Goal: Task Accomplishment & Management: Manage account settings

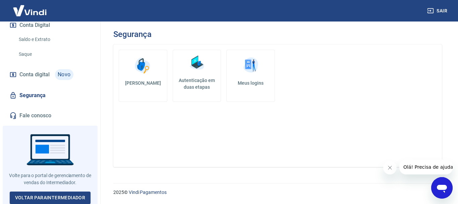
scroll to position [236, 0]
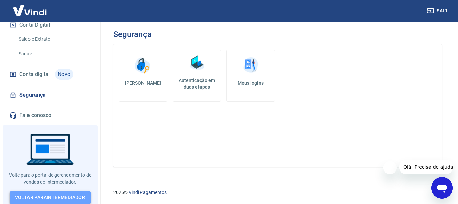
click at [83, 191] on link "Voltar para Intermediador" at bounding box center [50, 197] width 81 height 12
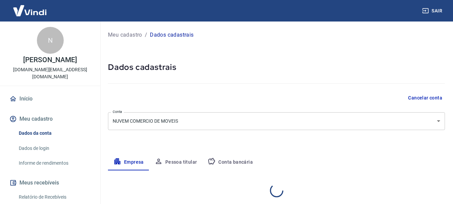
select select "SP"
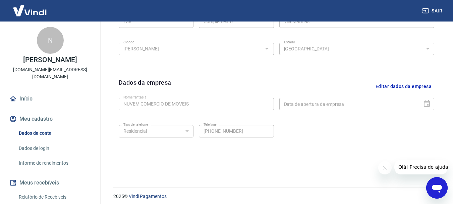
scroll to position [280, 0]
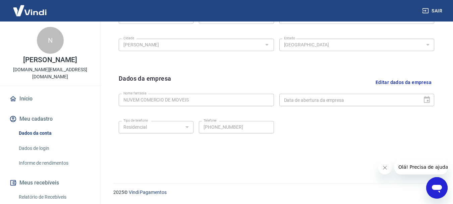
click at [40, 146] on link "Dados de login" at bounding box center [54, 148] width 76 height 14
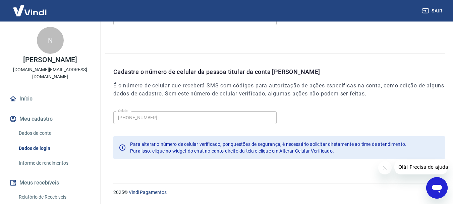
scroll to position [226, 0]
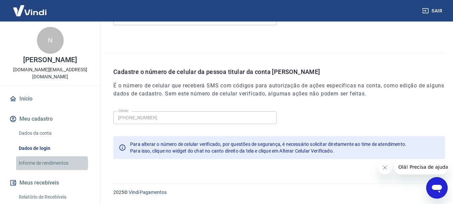
click at [51, 163] on link "Informe de rendimentos" at bounding box center [54, 163] width 76 height 14
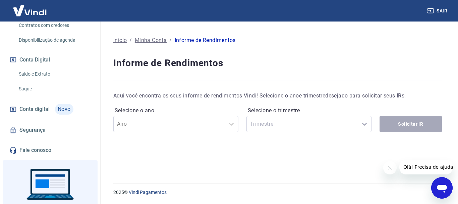
scroll to position [236, 0]
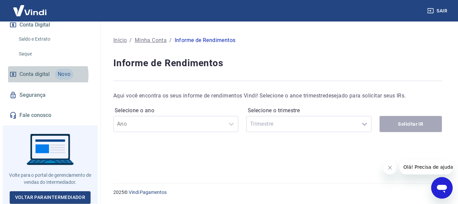
click at [48, 75] on span "Conta digital" at bounding box center [34, 73] width 30 height 9
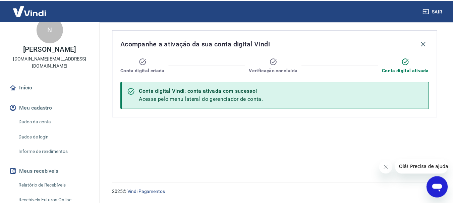
scroll to position [1, 0]
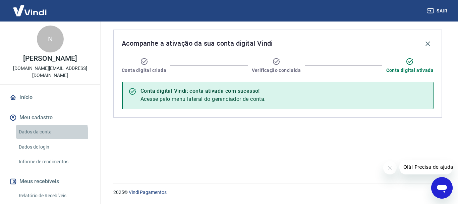
click at [45, 133] on link "Dados da conta" at bounding box center [54, 132] width 76 height 14
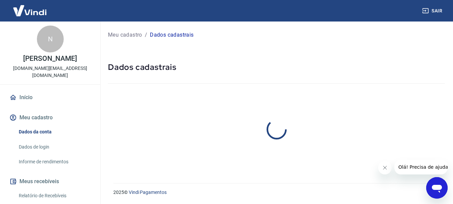
select select "SP"
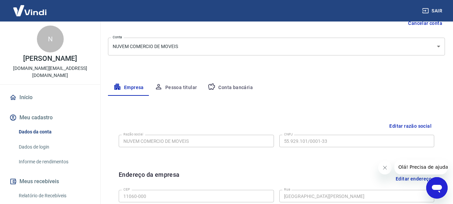
scroll to position [45, 0]
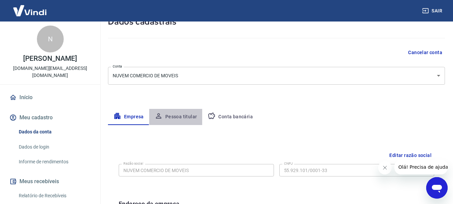
click at [184, 119] on button "Pessoa titular" at bounding box center [175, 117] width 53 height 16
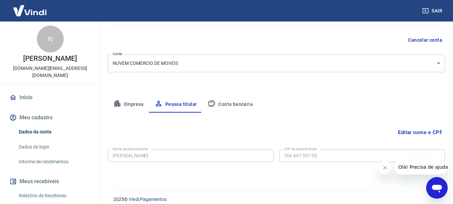
scroll to position [65, 0]
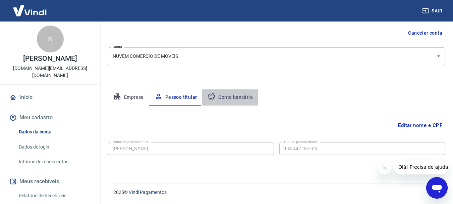
click at [226, 97] on button "Conta bancária" at bounding box center [230, 97] width 56 height 16
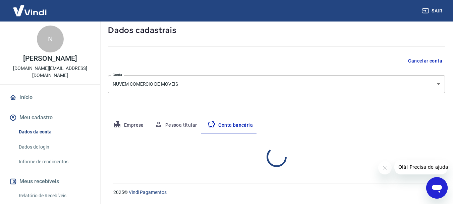
select select "1"
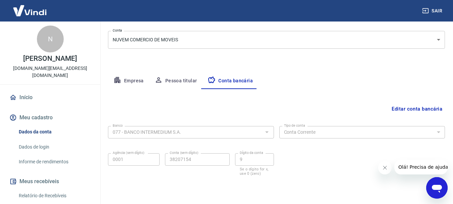
scroll to position [102, 0]
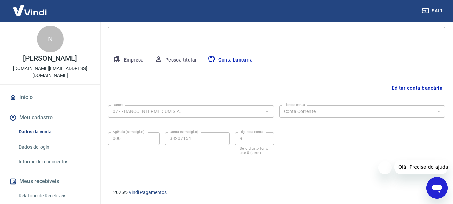
click at [187, 65] on button "Pessoa titular" at bounding box center [175, 60] width 53 height 16
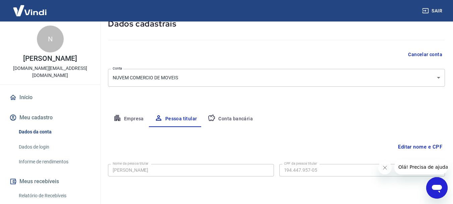
scroll to position [31, 0]
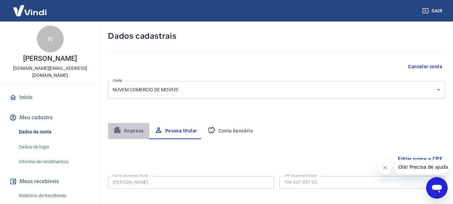
click at [130, 128] on button "Empresa" at bounding box center [128, 131] width 41 height 16
select select "SP"
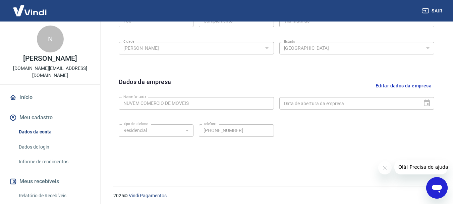
scroll to position [280, 0]
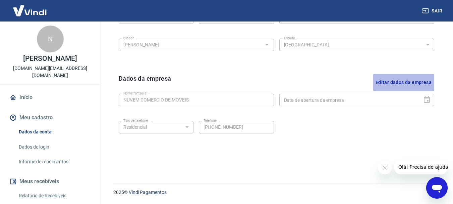
click at [419, 81] on button "Editar dados da empresa" at bounding box center [403, 82] width 61 height 17
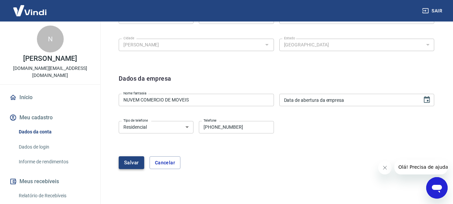
click at [128, 160] on button "Salvar" at bounding box center [132, 162] width 26 height 13
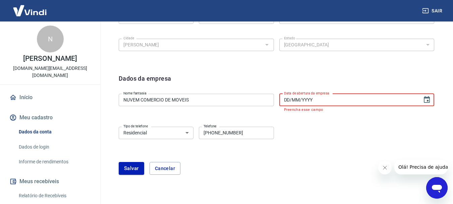
click at [305, 98] on input "DD/MM/YYYY" at bounding box center [349, 100] width 139 height 12
click at [289, 103] on input "DD/MM/YYYY" at bounding box center [349, 100] width 139 height 12
click at [282, 103] on input "DD/MM/YYYY" at bounding box center [349, 100] width 139 height 12
click at [286, 104] on input "DD/MM/YYYY" at bounding box center [349, 100] width 139 height 12
click at [284, 101] on input "DD/MM/YYYY" at bounding box center [349, 100] width 139 height 12
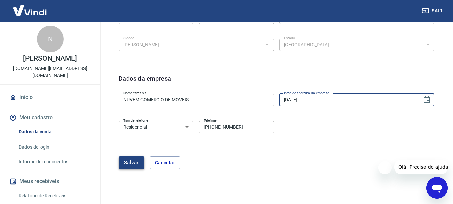
type input "15/07/2024"
click at [128, 160] on button "Salvar" at bounding box center [132, 162] width 26 height 13
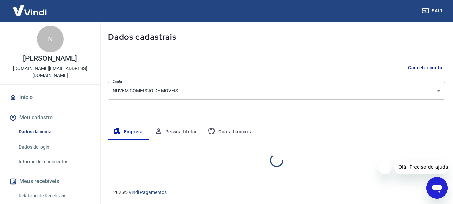
select select "SP"
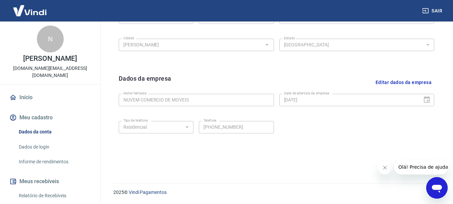
click at [439, 179] on div "Abrir janela de mensagens" at bounding box center [437, 188] width 20 height 20
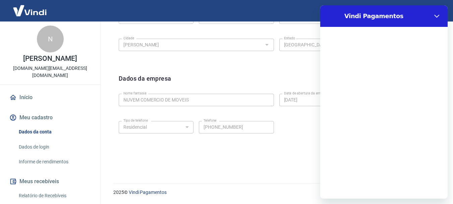
scroll to position [0, 0]
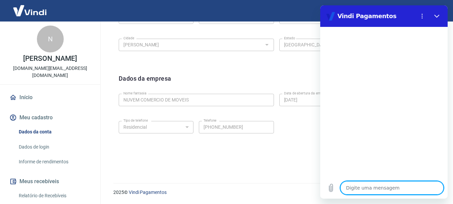
click at [355, 191] on textarea at bounding box center [392, 187] width 103 height 13
type textarea "p"
type textarea "x"
type textarea "pr"
type textarea "x"
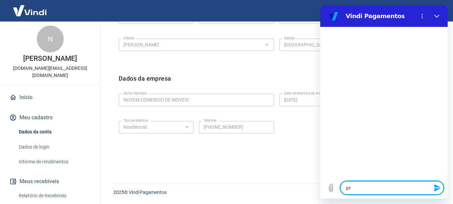
type textarea "pre"
type textarea "x"
type textarea "prec"
type textarea "x"
type textarea "preci"
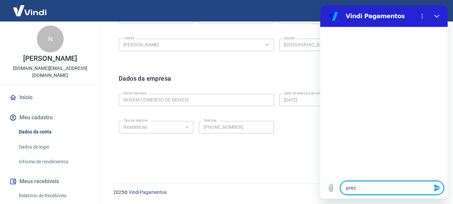
type textarea "x"
type textarea "precis"
type textarea "x"
type textarea "preciso"
type textarea "x"
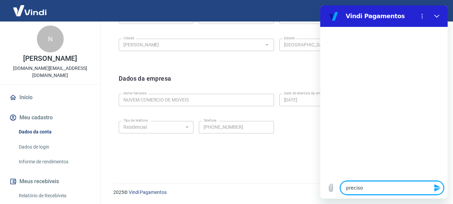
type textarea "preciso"
type textarea "x"
type textarea "preciso d"
type textarea "x"
type textarea "preciso do"
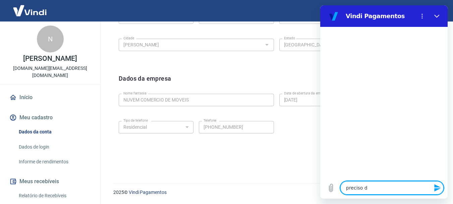
type textarea "x"
type textarea "preciso do"
type textarea "x"
type textarea "preciso do t"
type textarea "x"
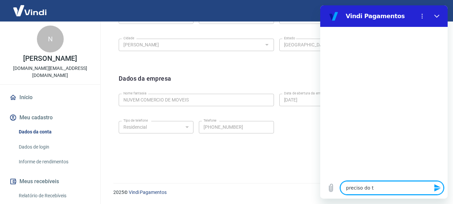
type textarea "preciso do to"
type textarea "x"
type textarea "preciso do tok"
type textarea "x"
type textarea "preciso do toke"
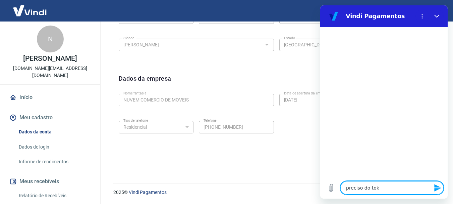
type textarea "x"
type textarea "preciso do token"
type textarea "x"
type textarea "preciso do token"
type textarea "x"
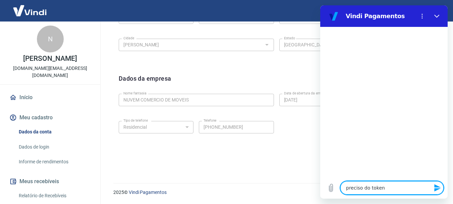
type textarea "preciso do token"
type textarea "x"
type textarea "preciso do toke"
type textarea "x"
type textarea "preciso do tok"
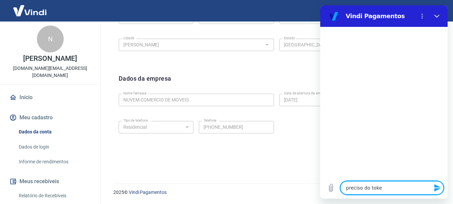
type textarea "x"
type textarea "preciso do to"
type textarea "x"
type textarea "preciso do t"
type textarea "x"
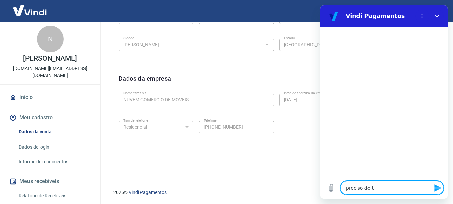
type textarea "preciso do"
type textarea "x"
type textarea "preciso do t"
type textarea "x"
type textarea "preciso do to"
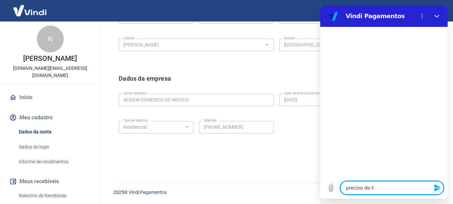
type textarea "x"
type textarea "preciso do tok"
type textarea "x"
type textarea "preciso do toke"
type textarea "x"
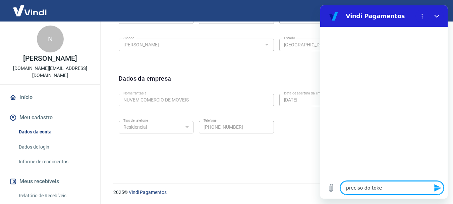
type textarea "preciso do token"
type textarea "x"
type textarea "preciso do token"
type textarea "x"
type textarea "preciso do token d"
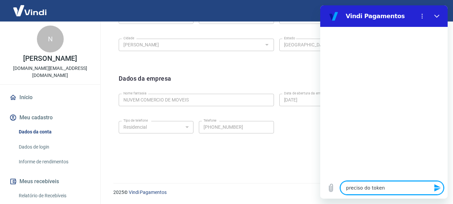
type textarea "x"
type textarea "preciso do token da"
type textarea "x"
type textarea "preciso do token da"
type textarea "x"
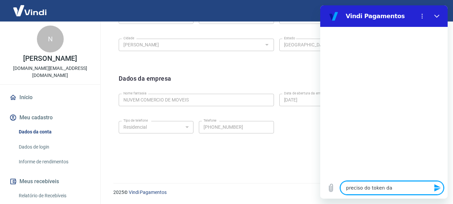
type textarea "preciso do token da"
type textarea "x"
type textarea "preciso do token d"
type textarea "x"
type textarea "preciso do token"
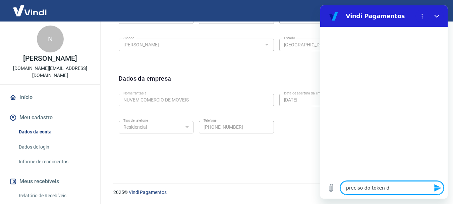
type textarea "x"
type textarea "preciso do token p"
type textarea "x"
type textarea "preciso do token pa"
type textarea "x"
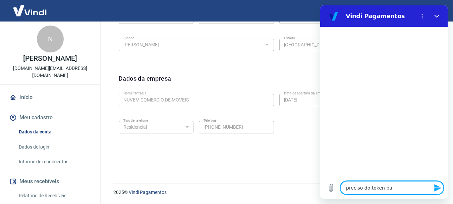
type textarea "preciso do token par"
type textarea "x"
type textarea "preciso do token para"
type textarea "x"
type textarea "preciso do token para"
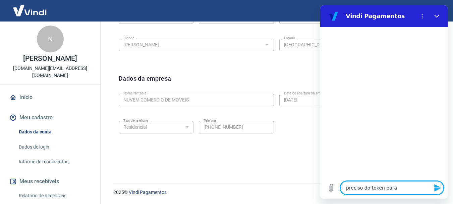
type textarea "x"
type textarea "preciso do token para i"
type textarea "x"
type textarea "preciso do token para in"
type textarea "x"
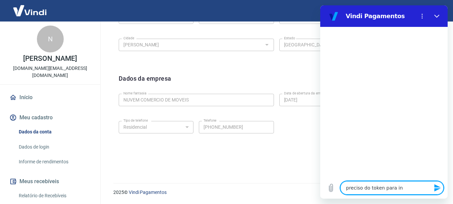
type textarea "preciso do token para int"
type textarea "x"
type textarea "preciso do token para inte"
type textarea "x"
type textarea "preciso do token para integ"
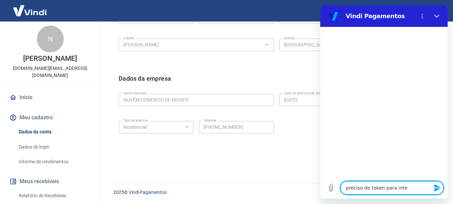
type textarea "x"
type textarea "preciso do token para integr"
type textarea "x"
type textarea "preciso do token para integra"
type textarea "x"
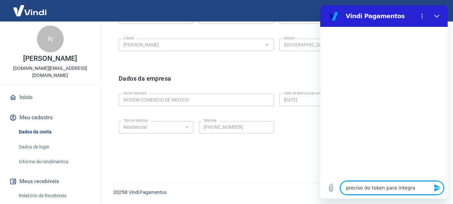
type textarea "preciso do token para integraç"
type textarea "x"
type textarea "preciso do token para integraçã"
type textarea "x"
type textarea "preciso do token para integração"
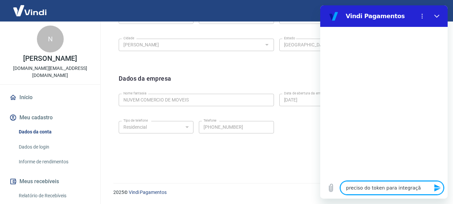
type textarea "x"
type textarea "preciso do token para integração"
type textarea "x"
type textarea "preciso do token para integração c"
type textarea "x"
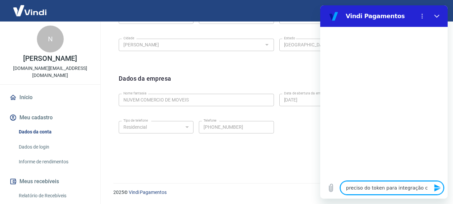
type textarea "preciso do token para integração co"
type textarea "x"
type textarea "preciso do token para integração com"
type textarea "x"
type textarea "preciso do token para integração com"
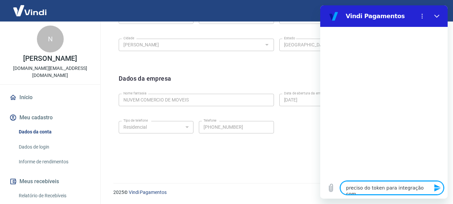
type textarea "x"
type textarea "preciso do token para integração com a"
type textarea "x"
type textarea "preciso do token para integração com a"
type textarea "x"
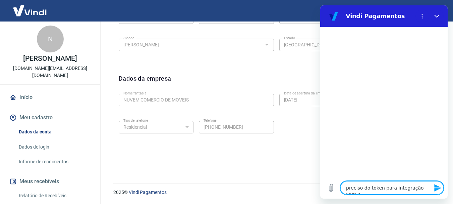
type textarea "preciso do token para integração com a t"
type textarea "x"
type textarea "preciso do token para integração com a tr"
type textarea "x"
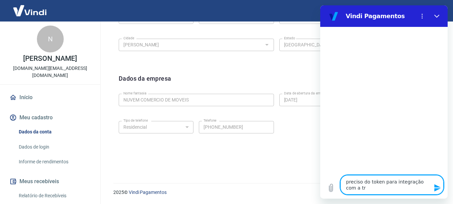
type textarea "preciso do token para integração com a tra"
type textarea "x"
type textarea "preciso do token para integração com a tray"
type textarea "x"
type textarea "preciso do token para integração com a tray"
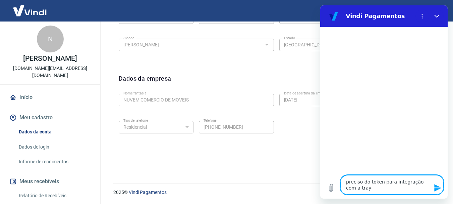
type textarea "x"
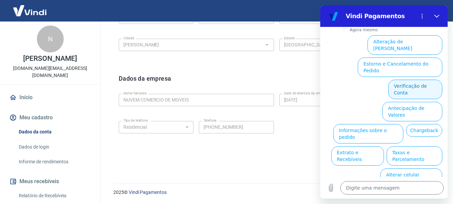
scroll to position [71, 0]
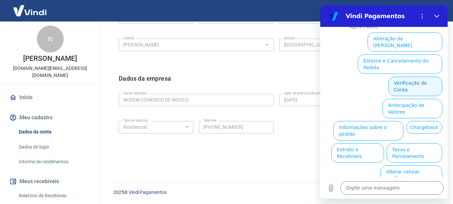
click at [420, 77] on button "Verificação de Conta" at bounding box center [416, 86] width 54 height 19
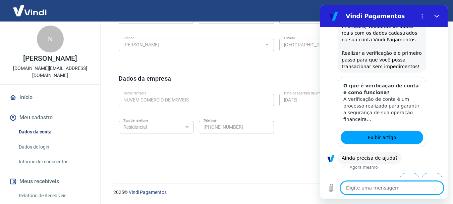
scroll to position [138, 0]
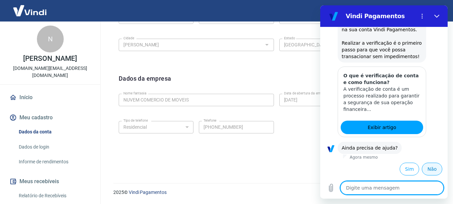
click at [432, 169] on button "Não" at bounding box center [432, 168] width 20 height 13
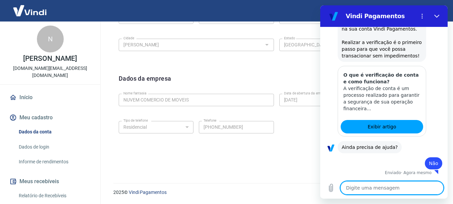
type textarea "x"
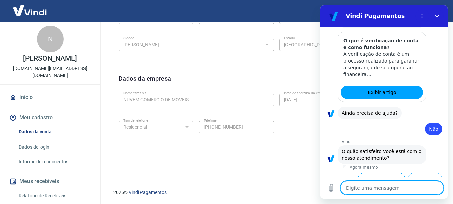
scroll to position [198, 0]
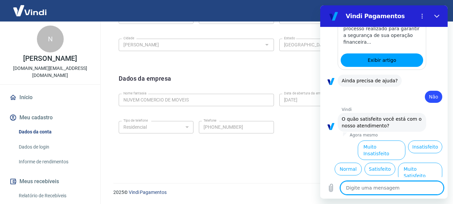
click at [389, 184] on textarea at bounding box center [392, 187] width 103 height 13
type textarea "f"
type textarea "x"
type textarea "fa"
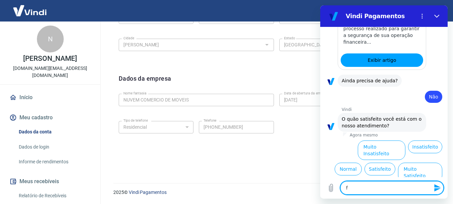
type textarea "x"
type textarea "fal"
type textarea "x"
type textarea "fala"
type textarea "x"
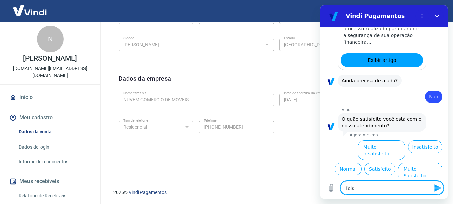
type textarea "falar"
type textarea "x"
type textarea "falar"
type textarea "x"
type textarea "falar c"
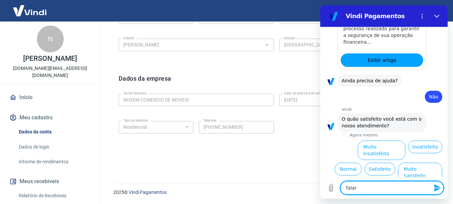
type textarea "x"
type textarea "falar co"
type textarea "x"
type textarea "falar com"
type textarea "x"
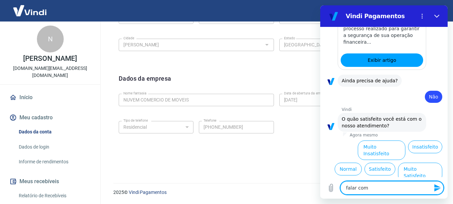
type textarea "falar com"
type textarea "x"
type textarea "falar com a"
type textarea "x"
type textarea "falar com at"
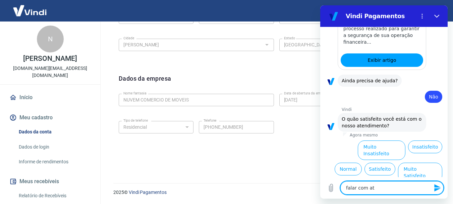
type textarea "x"
type textarea "falar com ate"
type textarea "x"
type textarea "falar com aten"
type textarea "x"
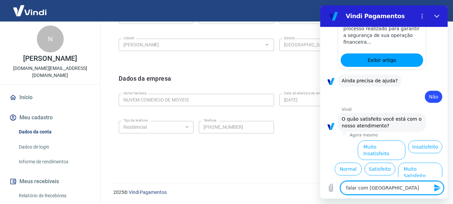
type textarea "falar com atend"
type textarea "x"
type textarea "falar com atende"
type textarea "x"
type textarea "falar com atenden"
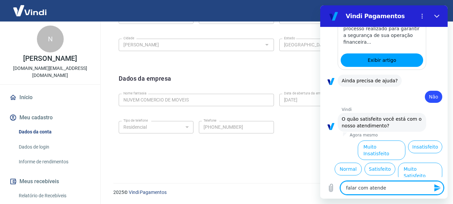
type textarea "x"
type textarea "falar com atendent"
type textarea "x"
type textarea "falar com atendente"
type textarea "x"
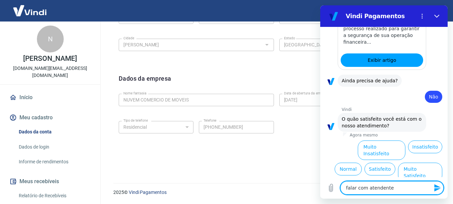
type textarea "falar com atendente"
type textarea "x"
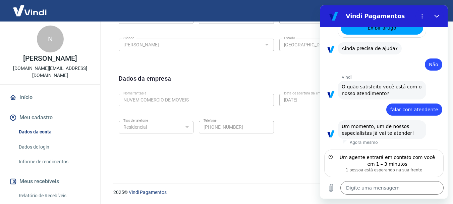
scroll to position [237, 0]
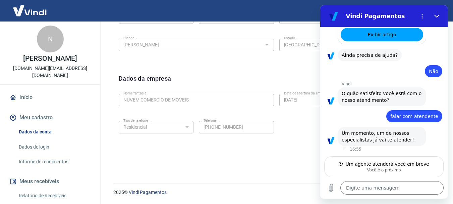
type textarea "x"
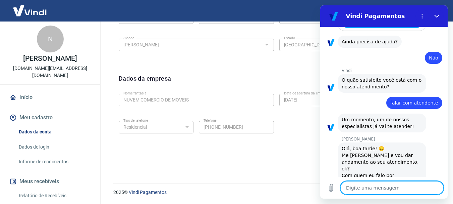
scroll to position [256, 0]
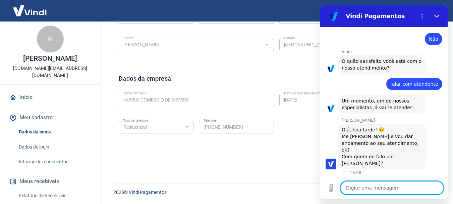
click at [373, 185] on textarea at bounding box center [392, 187] width 103 height 13
type textarea "B"
type textarea "x"
type textarea "Bo"
type textarea "x"
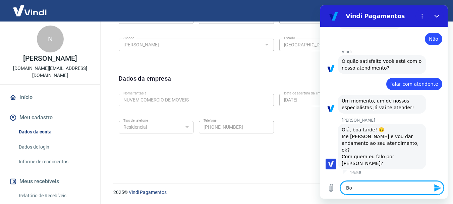
type textarea "Boa"
type textarea "x"
type textarea "Boa"
type textarea "x"
type textarea "Boa t"
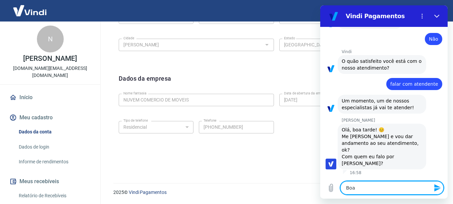
type textarea "x"
type textarea "Boa ta"
type textarea "x"
type textarea "Boa tar"
type textarea "x"
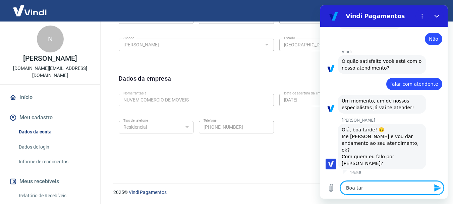
type textarea "Boa tard"
type textarea "x"
type textarea "Boa tarde"
type textarea "x"
type textarea "Boa tarde"
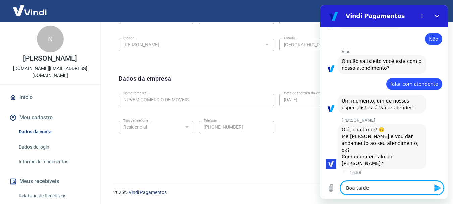
type textarea "x"
type textarea "Boa tarde A"
type textarea "x"
type textarea "Boa tarde An"
type textarea "x"
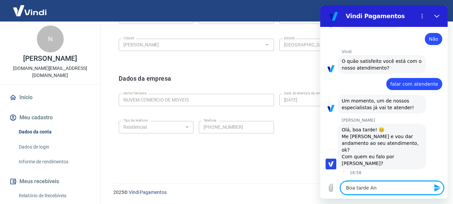
type textarea "Boa tarde And"
type textarea "x"
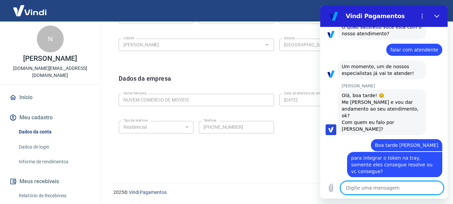
scroll to position [291, 0]
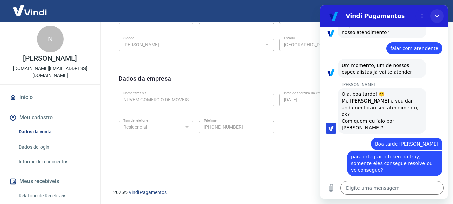
drag, startPoint x: 438, startPoint y: 14, endPoint x: 714, endPoint y: 6, distance: 276.4
click at [438, 14] on icon "Fechar" at bounding box center [437, 15] width 5 height 5
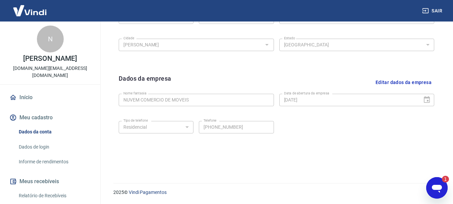
scroll to position [0, 0]
click at [433, 185] on icon "Abrir janela de mensagens, 1 mensagem não lida" at bounding box center [437, 188] width 12 height 12
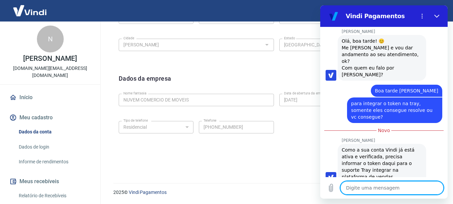
scroll to position [344, 0]
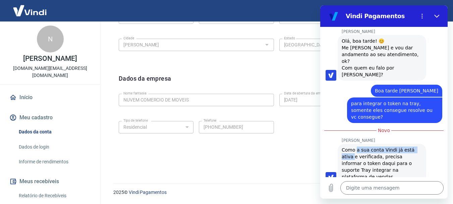
drag, startPoint x: 356, startPoint y: 143, endPoint x: 418, endPoint y: 143, distance: 61.4
click at [418, 146] on span "Como a sua conta Vindi já está ativa e verificada, precisa informar o token daq…" at bounding box center [382, 163] width 81 height 34
click at [409, 152] on span "Como a sua conta Vindi já está ativa e verificada, precisa informar o token daq…" at bounding box center [382, 163] width 81 height 34
drag, startPoint x: 362, startPoint y: 149, endPoint x: 395, endPoint y: 149, distance: 33.2
click at [394, 149] on span "Como a sua conta Vindi já está ativa e verificada, precisa informar o token daq…" at bounding box center [382, 163] width 81 height 34
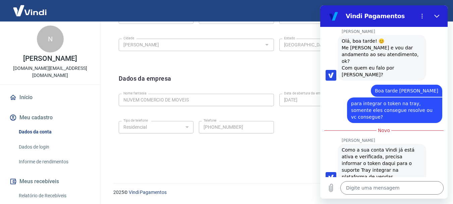
click at [408, 151] on span "Como a sua conta Vindi já está ativa e verificada, precisa informar o token daq…" at bounding box center [382, 163] width 81 height 34
click at [366, 188] on textarea at bounding box center [392, 187] width 103 height 13
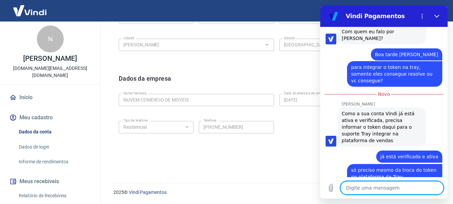
scroll to position [380, 0]
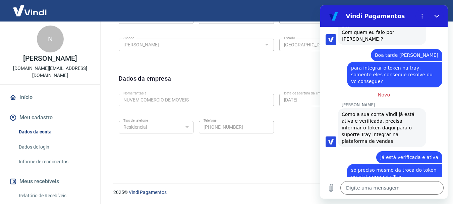
click at [281, 82] on div "Dados da empresa Editar dados da empresa" at bounding box center [277, 82] width 316 height 17
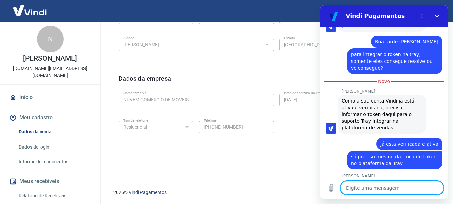
scroll to position [393, 0]
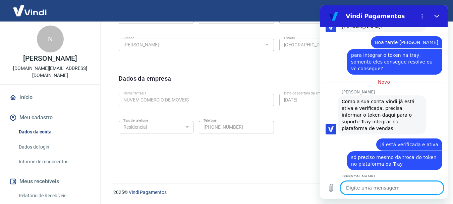
click at [365, 191] on textarea at bounding box center [392, 187] width 103 height 13
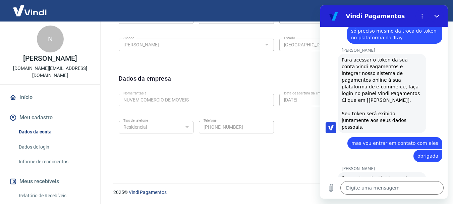
scroll to position [520, 0]
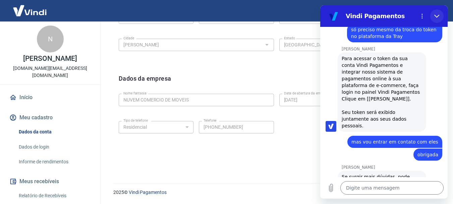
click at [438, 14] on icon "Fechar" at bounding box center [437, 15] width 5 height 5
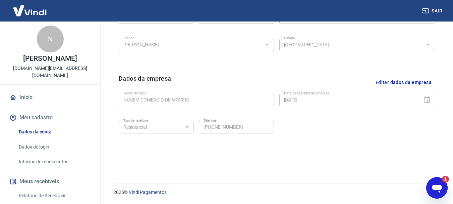
scroll to position [0, 0]
click at [429, 186] on div "Abrir janela de mensagens, 1 mensagem não lida" at bounding box center [437, 188] width 20 height 20
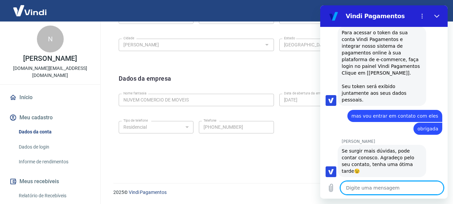
scroll to position [558, 0]
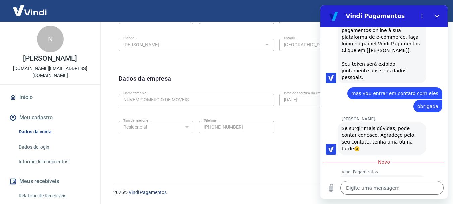
click at [268, 136] on div "Tipo de telefone Residencial Comercial Tipo de telefone Telefone (13) 9967-2283…" at bounding box center [277, 131] width 316 height 27
click at [438, 18] on icon "Fechar" at bounding box center [437, 15] width 5 height 5
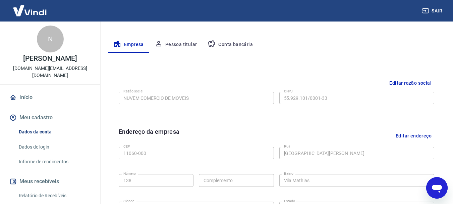
scroll to position [79, 0]
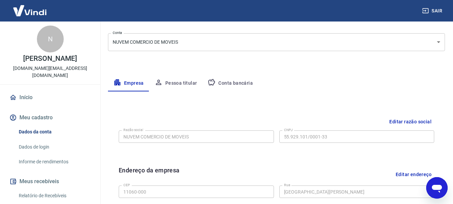
click at [189, 86] on button "Pessoa titular" at bounding box center [175, 83] width 53 height 16
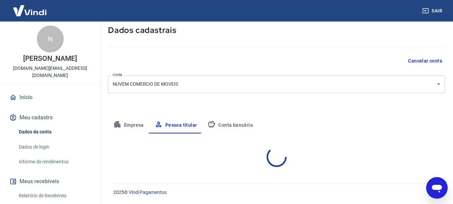
scroll to position [65, 0]
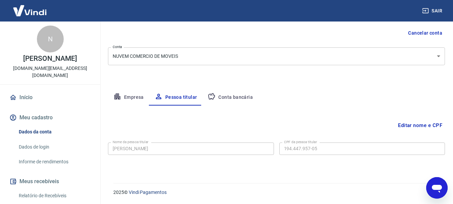
click at [229, 95] on button "Conta bancária" at bounding box center [230, 97] width 56 height 16
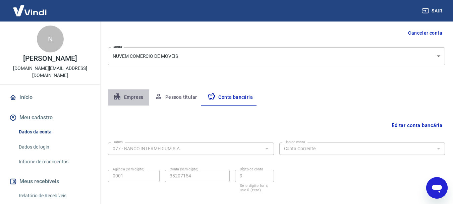
click at [117, 100] on button "Empresa" at bounding box center [128, 97] width 41 height 16
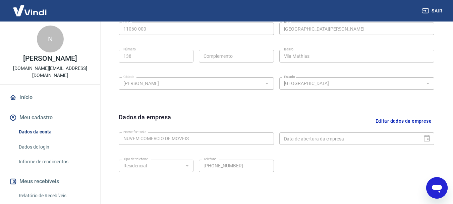
scroll to position [180, 0]
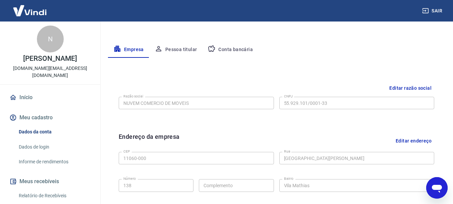
click at [180, 46] on button "Pessoa titular" at bounding box center [175, 50] width 53 height 16
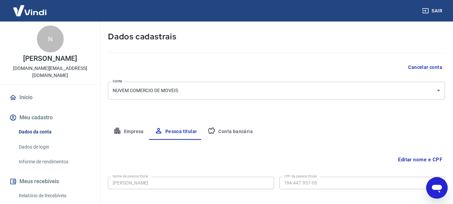
scroll to position [65, 0]
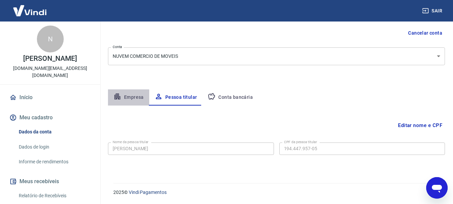
click at [127, 96] on button "Empresa" at bounding box center [128, 97] width 41 height 16
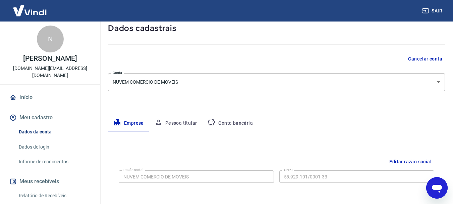
scroll to position [31, 0]
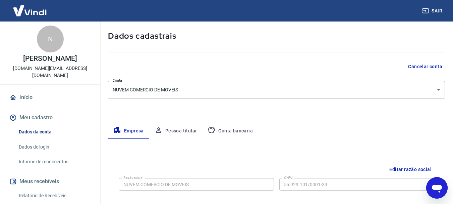
click at [354, 42] on div at bounding box center [276, 50] width 337 height 19
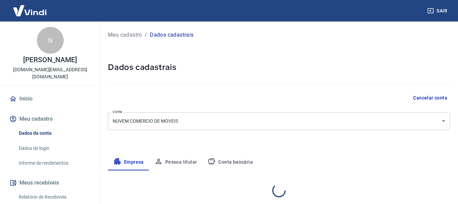
select select "SP"
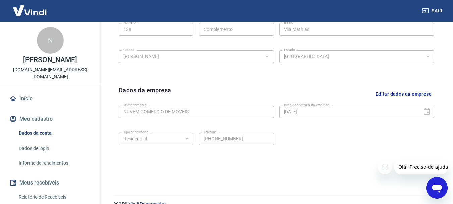
scroll to position [280, 0]
